Goal: Connect with others: Connect with others

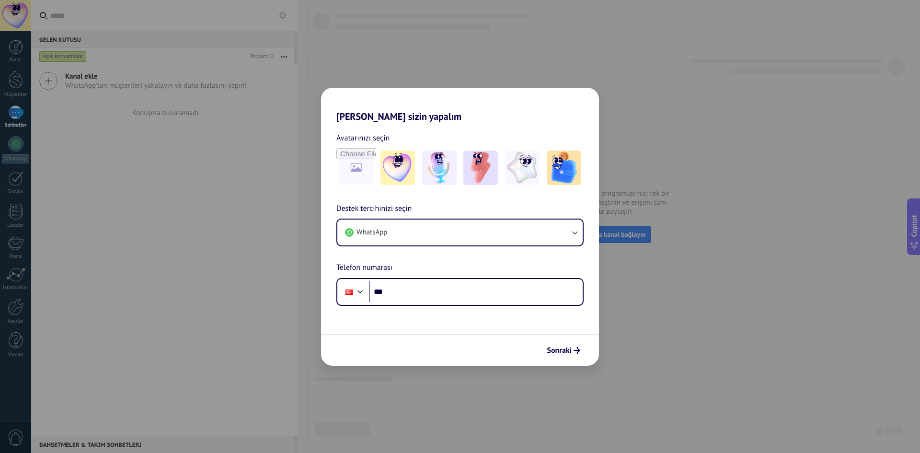
click at [456, 236] on button "WhatsApp" at bounding box center [459, 233] width 245 height 26
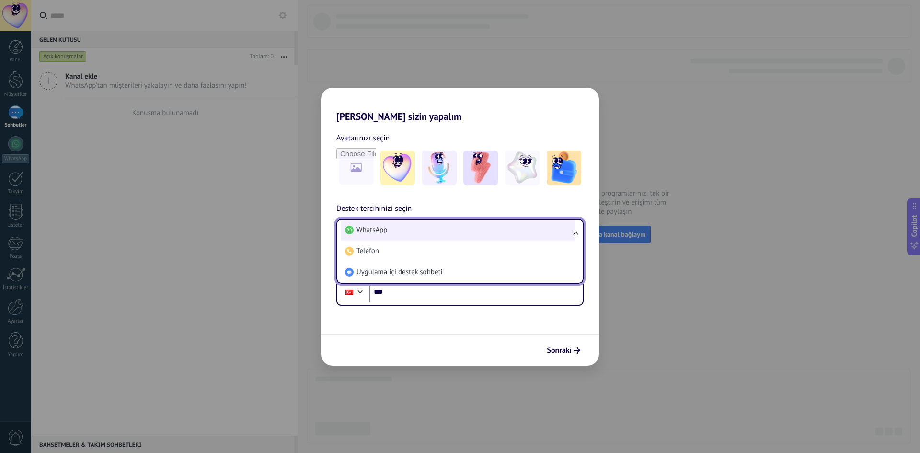
click at [422, 234] on li "WhatsApp" at bounding box center [458, 230] width 234 height 21
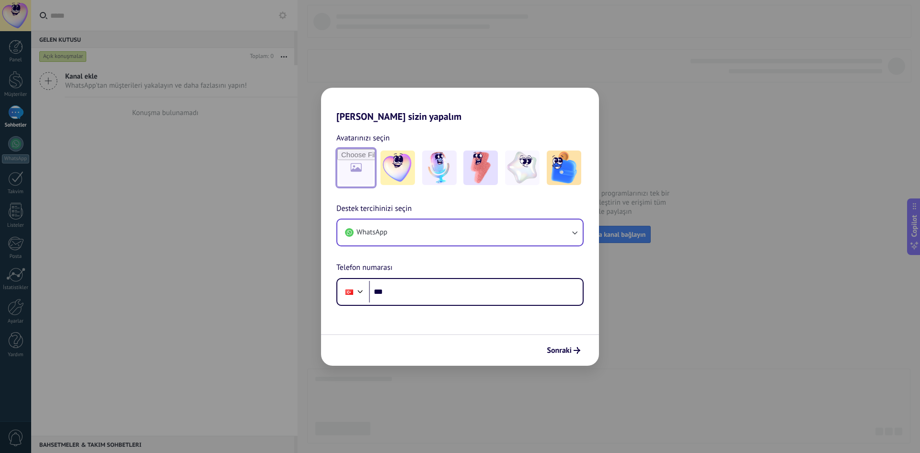
click at [362, 181] on input "file" at bounding box center [355, 167] width 37 height 37
click at [490, 162] on img at bounding box center [480, 167] width 35 height 35
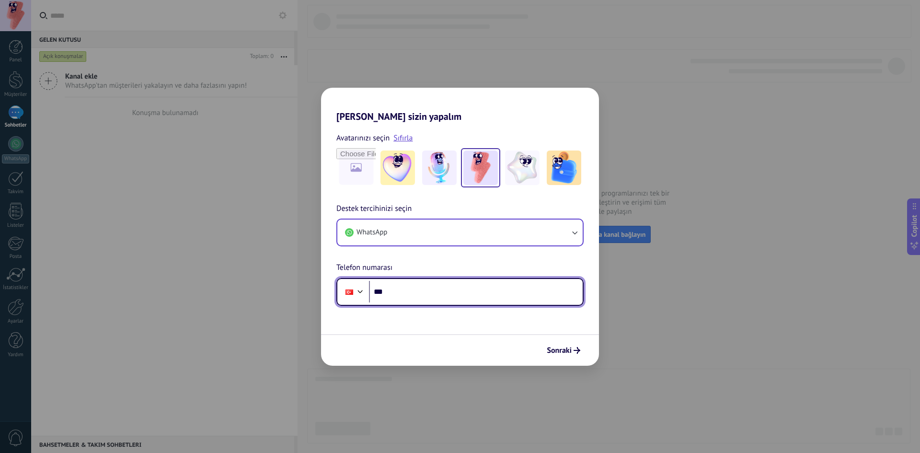
click at [461, 292] on input "***" at bounding box center [476, 292] width 214 height 22
click at [564, 85] on div "[PERSON_NAME] sizin yapalım Avatarınızı seçin Sıfırla Destek tercihinizi seçin …" at bounding box center [460, 226] width 920 height 453
click at [562, 65] on div "[PERSON_NAME] sizin yapalım Avatarınızı seçin Sıfırla Destek tercihinizi seçin …" at bounding box center [460, 226] width 920 height 453
